Goal: Find specific page/section: Find specific page/section

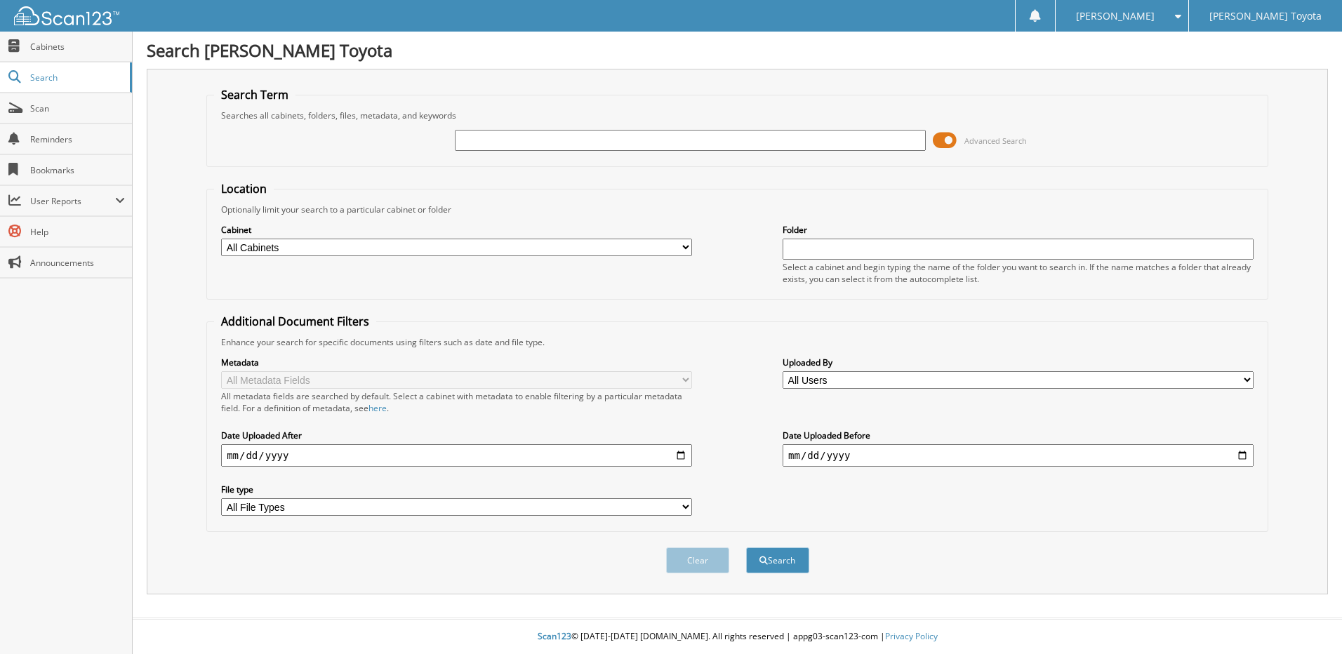
click at [488, 142] on input "text" at bounding box center [690, 140] width 471 height 21
type input "326617"
click at [786, 556] on button "Search" at bounding box center [777, 560] width 63 height 26
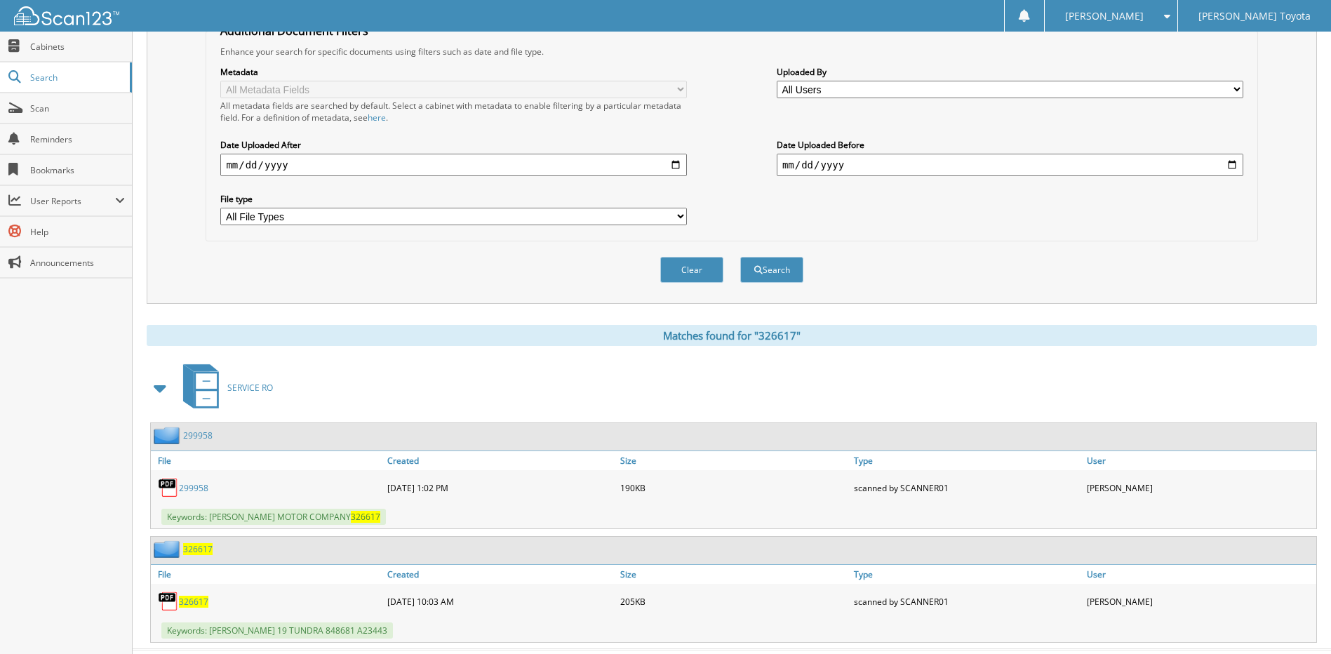
scroll to position [322, 0]
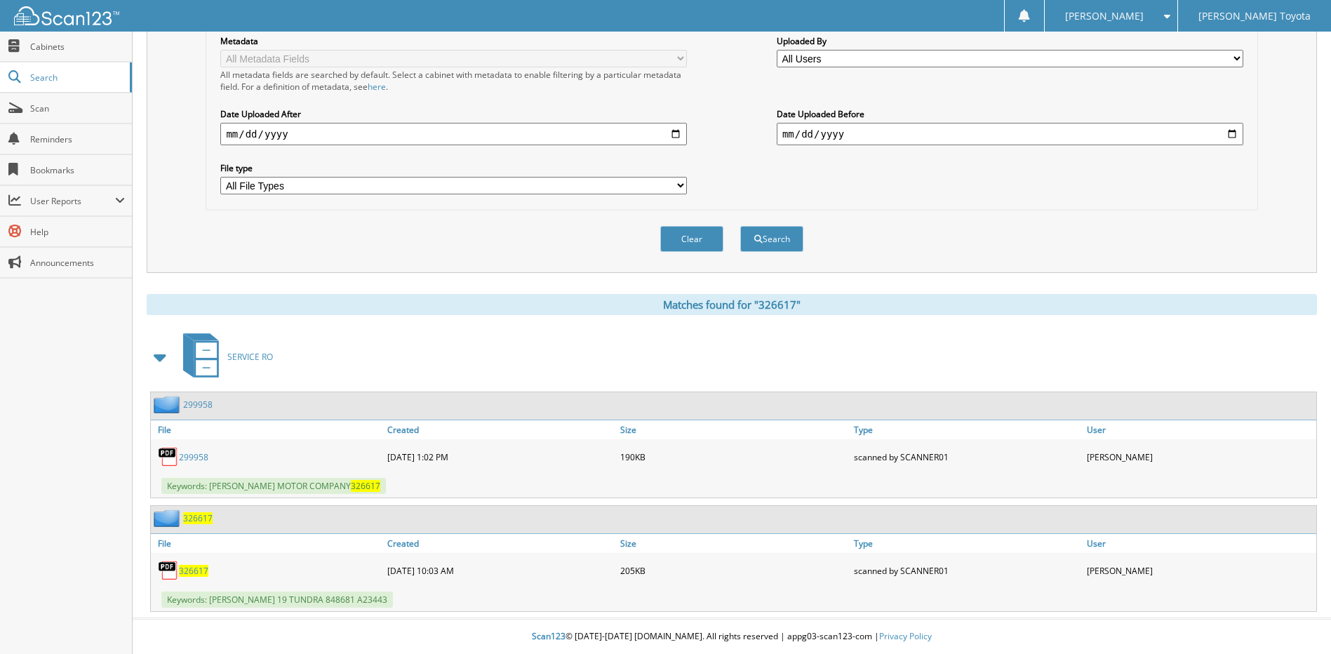
click at [202, 517] on span "326617" at bounding box center [197, 518] width 29 height 12
